Goal: Information Seeking & Learning: Learn about a topic

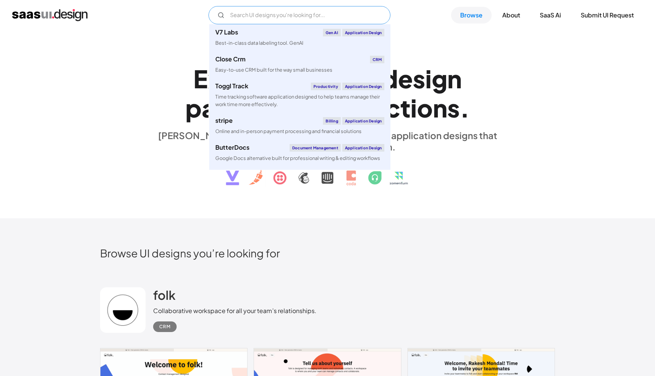
click at [250, 14] on input "Email Form" at bounding box center [299, 15] width 182 height 18
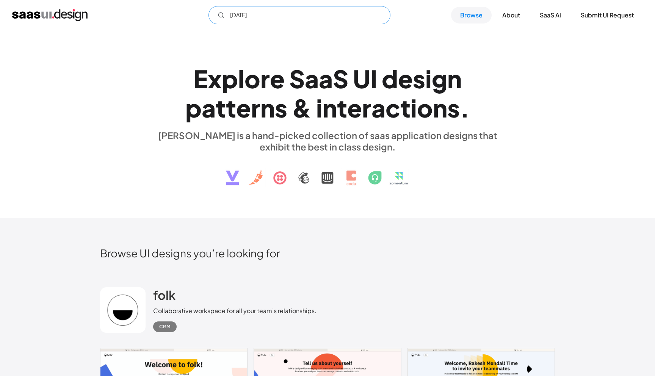
click at [280, 16] on input "[DATE]" at bounding box center [299, 15] width 182 height 18
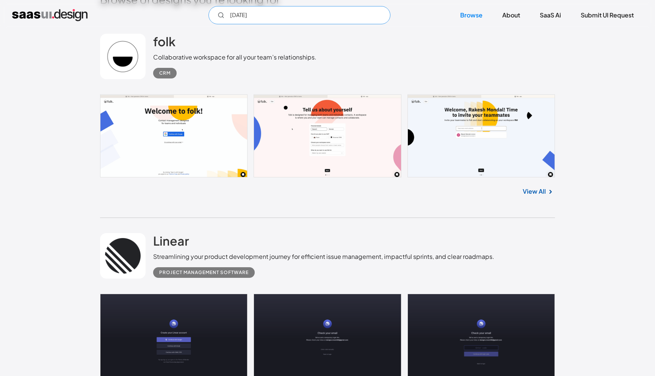
scroll to position [167, 0]
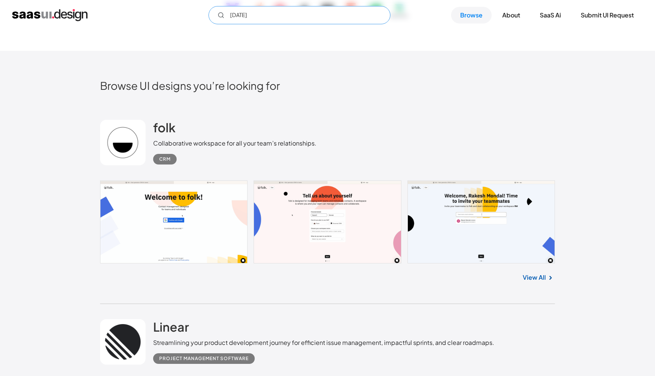
type input "[DATE]"
click at [544, 276] on link "View All" at bounding box center [533, 277] width 23 height 9
